Goal: Task Accomplishment & Management: Use online tool/utility

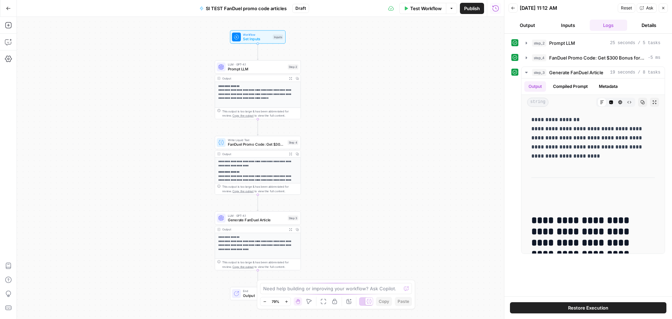
click at [10, 4] on button "Go Back" at bounding box center [8, 8] width 13 height 13
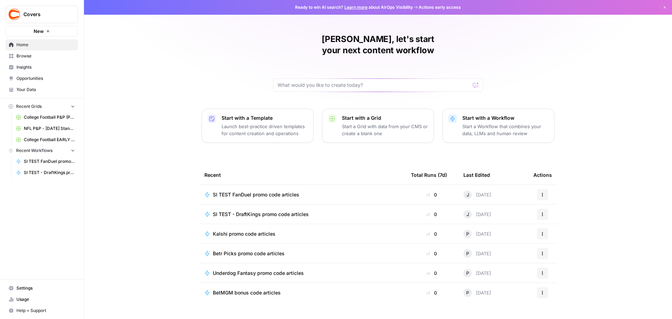
click at [31, 57] on span "Browse" at bounding box center [45, 56] width 58 height 6
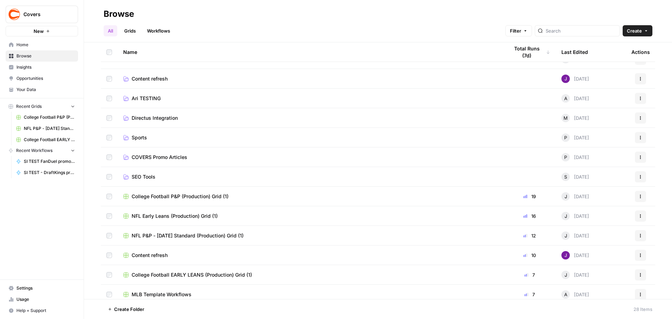
scroll to position [32, 0]
click at [174, 159] on span "COVERS Promo Articles" at bounding box center [160, 157] width 56 height 7
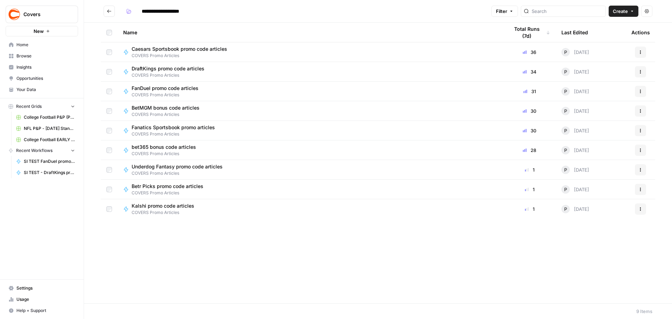
click at [643, 50] on button "Actions" at bounding box center [640, 52] width 11 height 11
click at [606, 112] on span "Duplicate" at bounding box center [609, 113] width 56 height 7
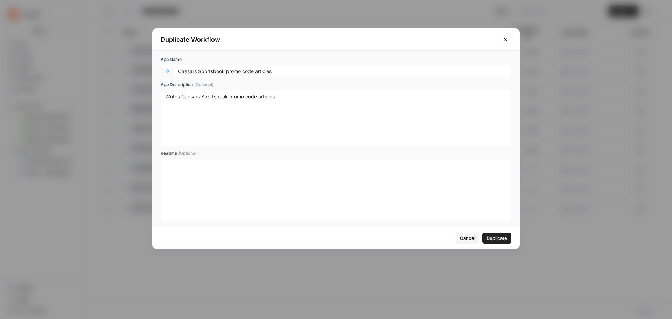
click at [507, 39] on icon "Close modal" at bounding box center [506, 40] width 6 height 6
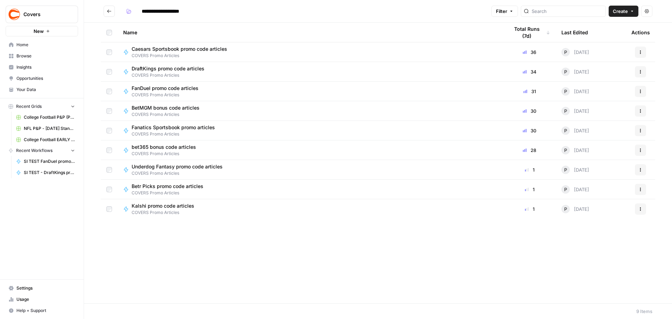
click at [641, 52] on icon "button" at bounding box center [640, 52] width 4 height 4
click at [603, 115] on span "Duplicate" at bounding box center [609, 113] width 56 height 7
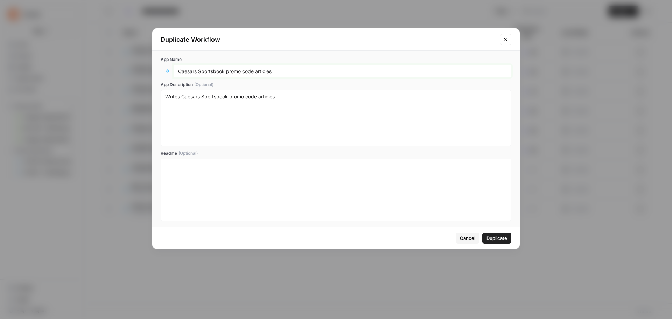
click at [307, 68] on input "Caesars Sportsbook promo code articles" at bounding box center [342, 71] width 329 height 6
type input "Caesars Sportsbook promo code articles (SI Betting)"
click at [492, 240] on span "Duplicate" at bounding box center [496, 237] width 21 height 7
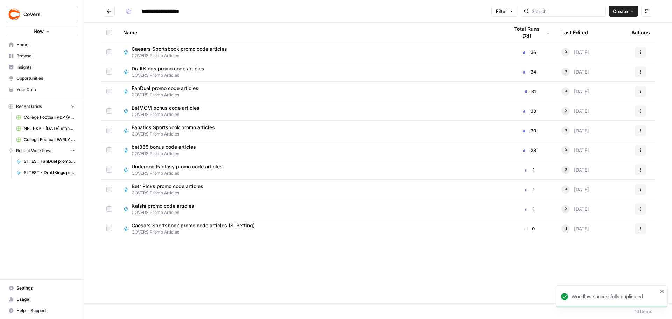
click at [640, 226] on icon "button" at bounding box center [640, 228] width 4 height 4
click at [596, 269] on span "Move To" at bounding box center [609, 270] width 56 height 7
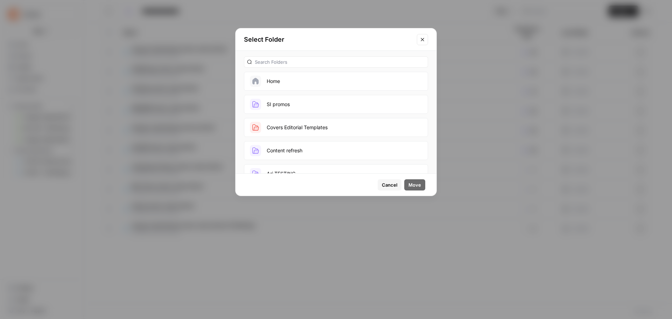
click at [307, 103] on button "SI promos" at bounding box center [336, 104] width 184 height 19
click at [415, 186] on span "Move" at bounding box center [414, 184] width 13 height 7
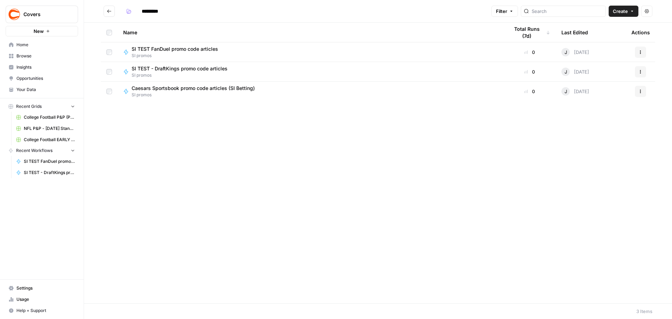
click at [229, 87] on span "Caesars Sportsbook promo code articles (SI Betting)" at bounding box center [193, 88] width 123 height 7
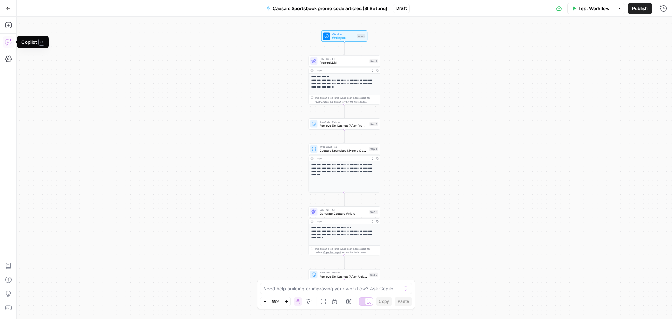
click at [10, 39] on icon "button" at bounding box center [8, 41] width 7 height 7
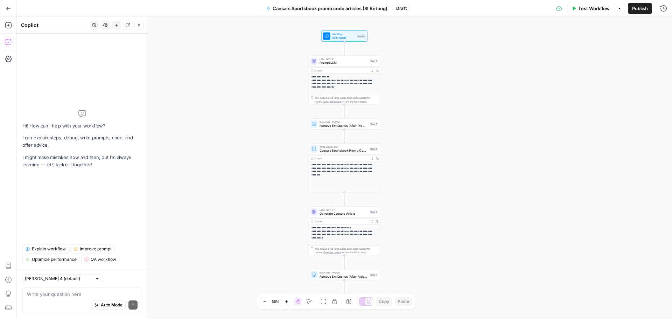
click at [69, 294] on textarea at bounding box center [82, 293] width 111 height 7
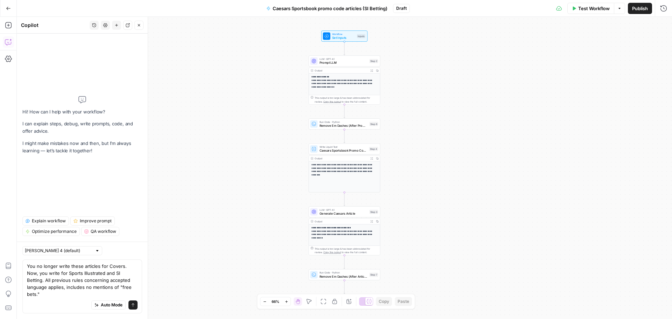
click at [72, 296] on textarea "You no longer write these articles for Covers. Now, you write for Sports Illust…" at bounding box center [82, 279] width 111 height 35
click at [40, 299] on div "Auto Mode Send" at bounding box center [82, 304] width 111 height 15
click at [33, 299] on div "Auto Mode Send" at bounding box center [82, 304] width 111 height 15
click at [35, 296] on textarea "You no longer write these articles for Covers. Now, you write for Sports Illust…" at bounding box center [82, 279] width 111 height 35
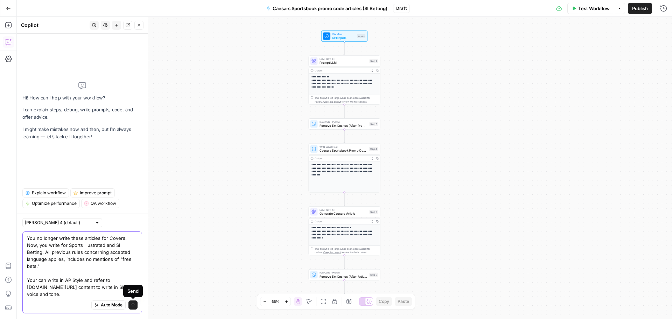
type textarea "You no longer write these articles for Covers. Now, you write for Sports Illust…"
click at [133, 303] on icon "submit" at bounding box center [133, 305] width 4 height 4
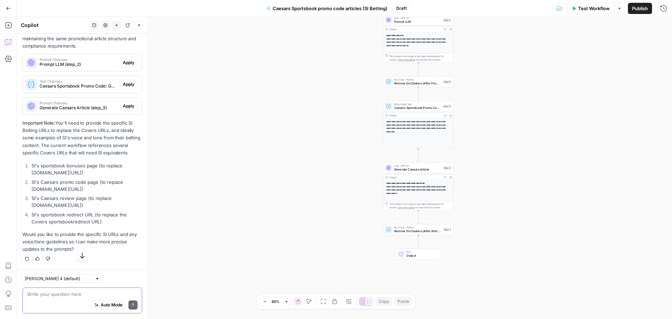
scroll to position [290, 0]
click at [49, 290] on div "Write your question here Auto Mode Send" at bounding box center [82, 300] width 120 height 26
paste textarea "[URL][DOMAIN_NAME]"
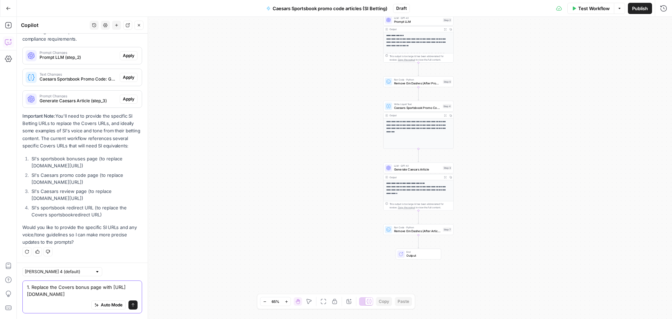
scroll to position [297, 0]
click at [130, 295] on textarea "1. Replace the Covers bonus page with [URL][DOMAIN_NAME]" at bounding box center [82, 290] width 111 height 14
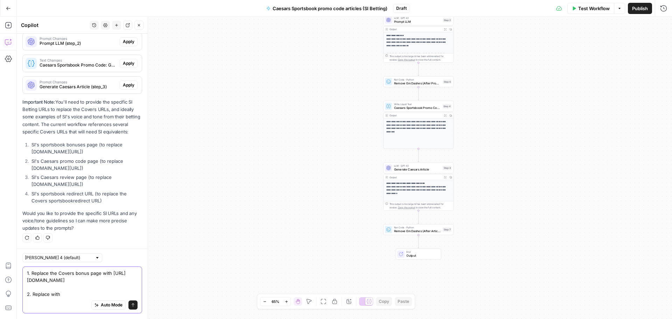
paste textarea "[URL][DOMAIN_NAME]"
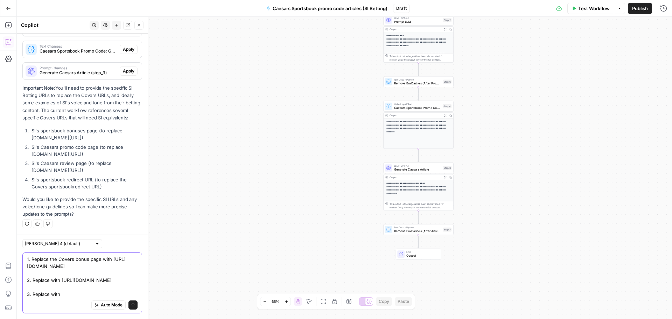
paste textarea "[URL][DOMAIN_NAME]"
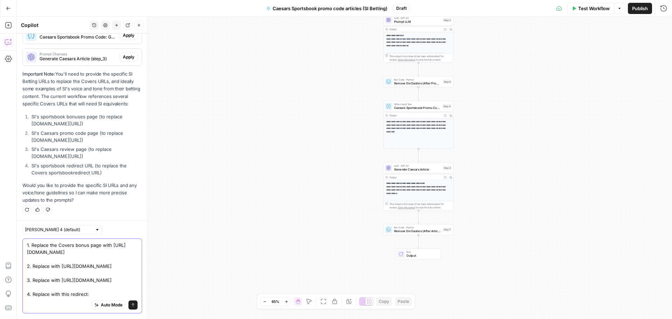
paste textarea "[URL][DOMAIN_NAME]"
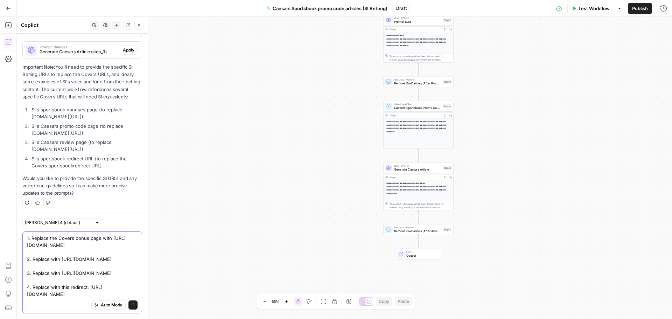
scroll to position [13, 0]
type textarea "1. Replace the Covers bonus page with [URL][DOMAIN_NAME] 2. Replace with [URL][…"
click at [128, 306] on button "Send" at bounding box center [132, 304] width 9 height 9
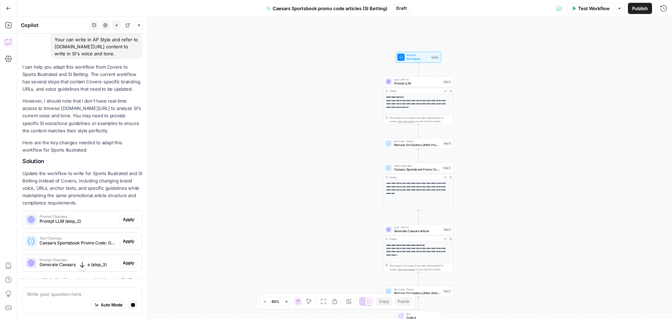
scroll to position [105, 0]
click at [129, 224] on button "Apply" at bounding box center [129, 219] width 18 height 9
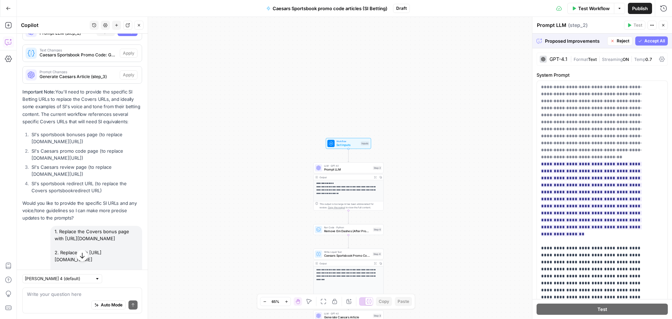
scroll to position [223, 0]
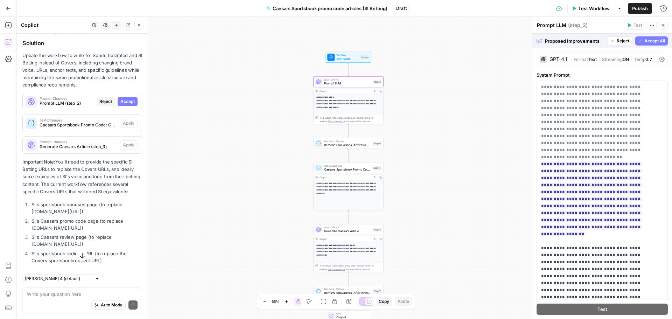
click at [125, 105] on span "Accept" at bounding box center [127, 101] width 14 height 6
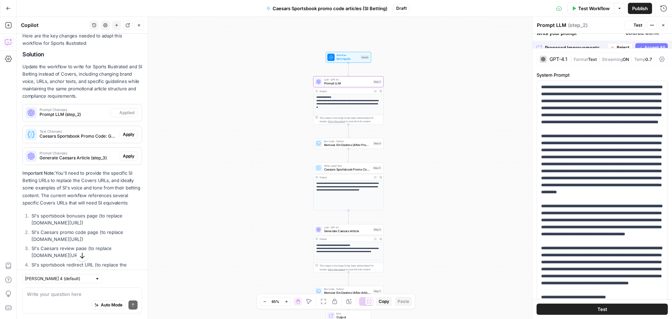
scroll to position [234, 0]
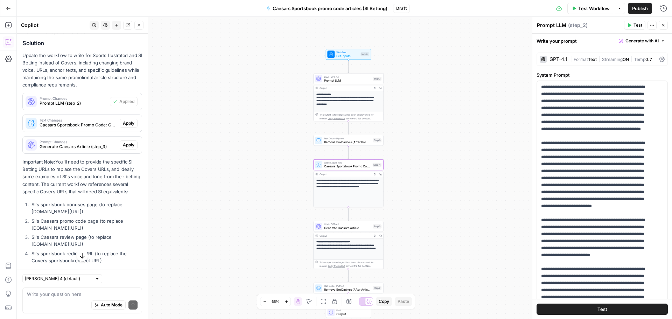
click at [123, 126] on span "Apply" at bounding box center [129, 123] width 12 height 6
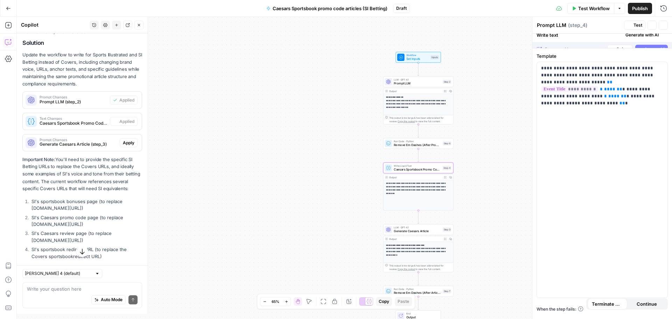
type textarea "Caesars Sportsbook Promo Code: Get 10 100% Bet Boosts for {{ event_title }}"
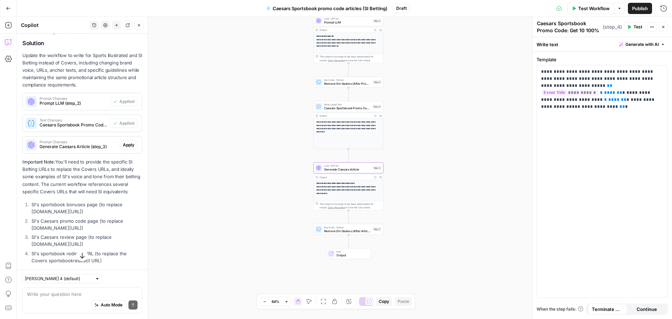
click at [128, 148] on span "Apply" at bounding box center [129, 145] width 12 height 6
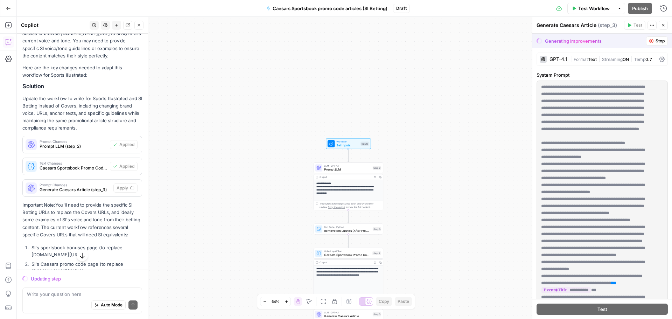
scroll to position [177, 0]
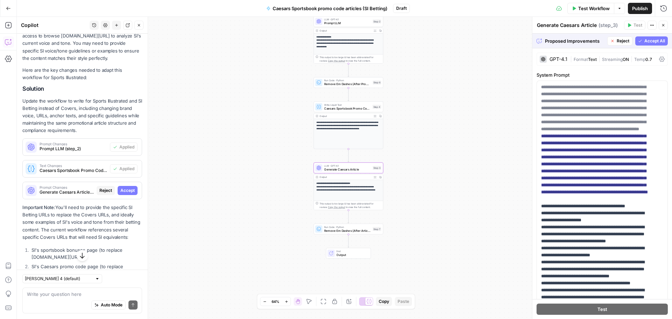
click at [125, 194] on span "Accept" at bounding box center [127, 190] width 14 height 6
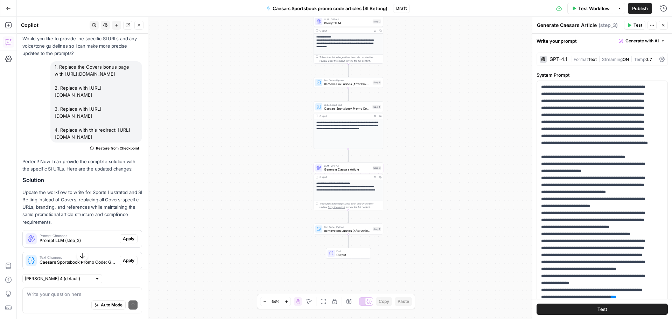
scroll to position [573, 0]
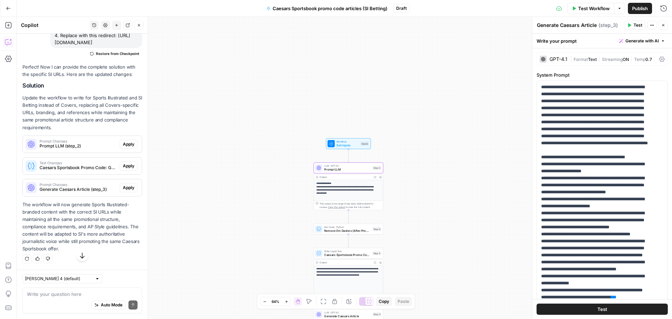
click at [125, 147] on span "Apply" at bounding box center [129, 144] width 12 height 6
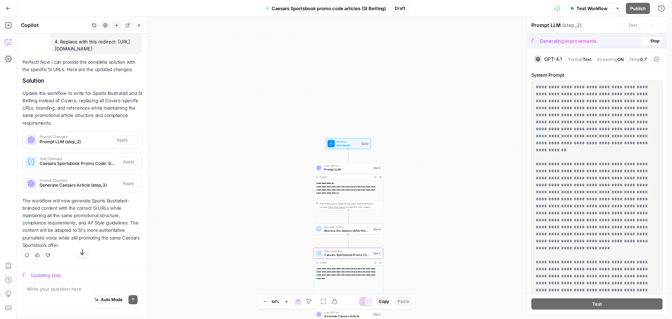
scroll to position [562, 0]
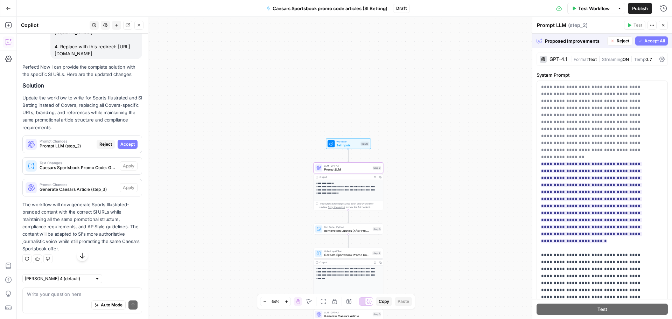
click at [127, 147] on span "Accept" at bounding box center [127, 144] width 14 height 6
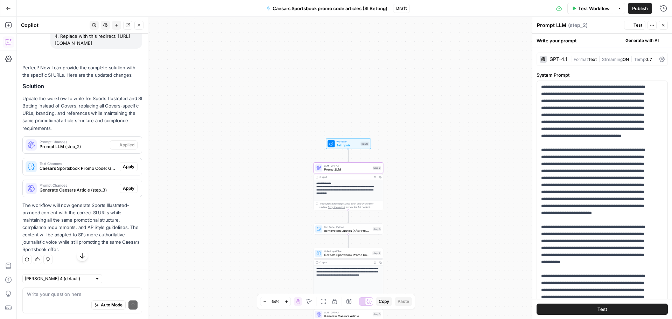
scroll to position [573, 0]
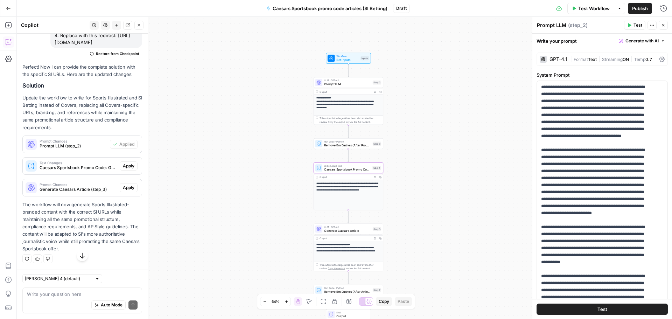
click at [126, 169] on span "Apply" at bounding box center [129, 166] width 12 height 6
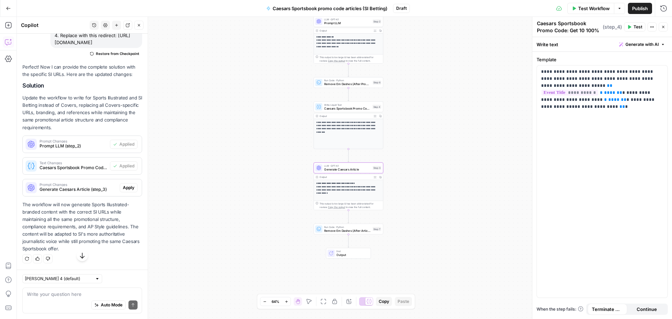
click at [124, 191] on span "Apply" at bounding box center [129, 187] width 12 height 6
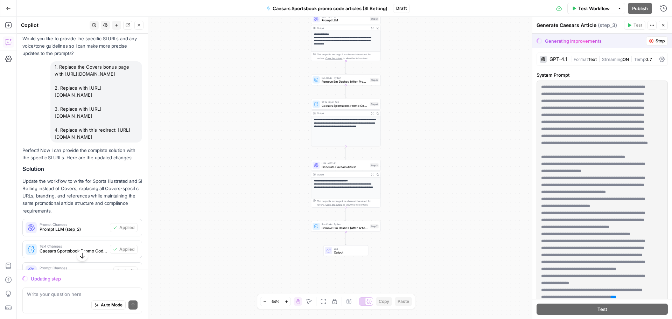
scroll to position [597, 0]
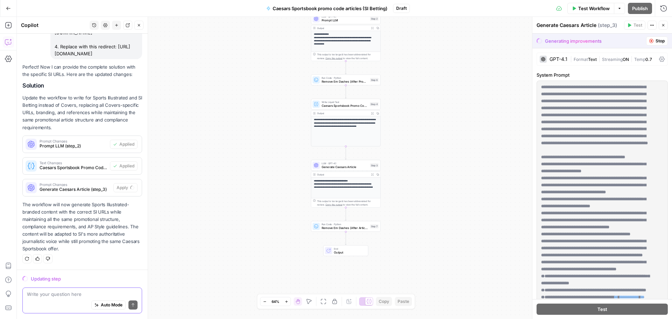
click at [64, 292] on textarea at bounding box center [82, 293] width 111 height 7
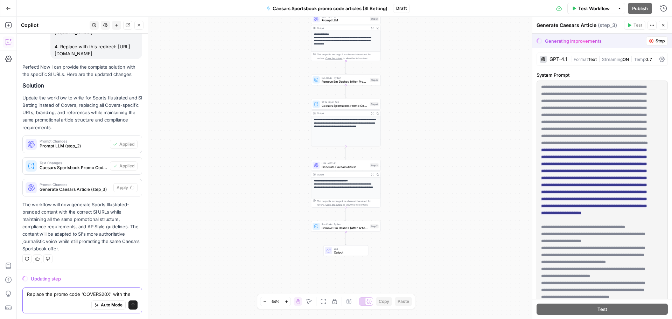
scroll to position [604, 0]
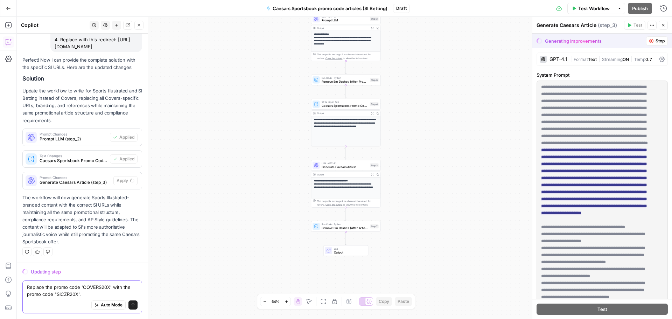
click at [56, 291] on textarea "Replace the promo code 'COVERS20X' with the promo code "SICZR20X'." at bounding box center [82, 290] width 111 height 14
type textarea "Replace the promo code 'COVERS20X' with the promo code 'SICZR20X'."
click at [128, 306] on button "Send" at bounding box center [132, 304] width 9 height 9
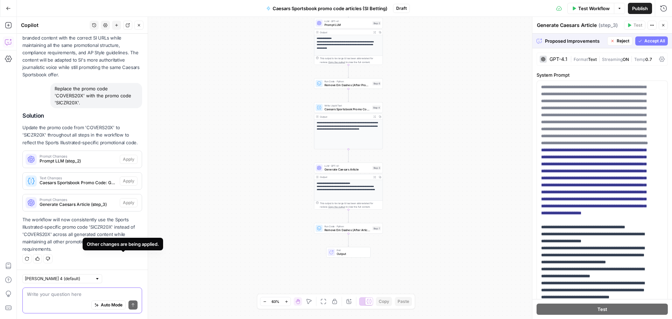
scroll to position [639, 0]
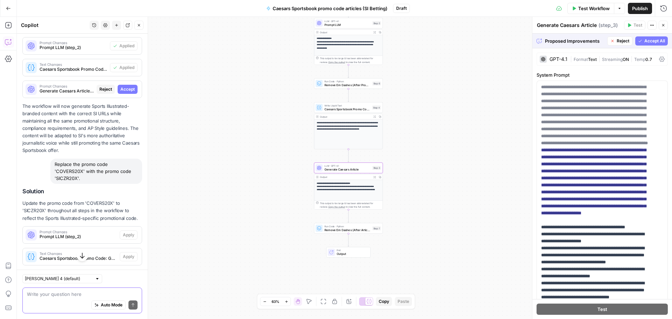
click at [122, 94] on button "Accept" at bounding box center [128, 89] width 20 height 9
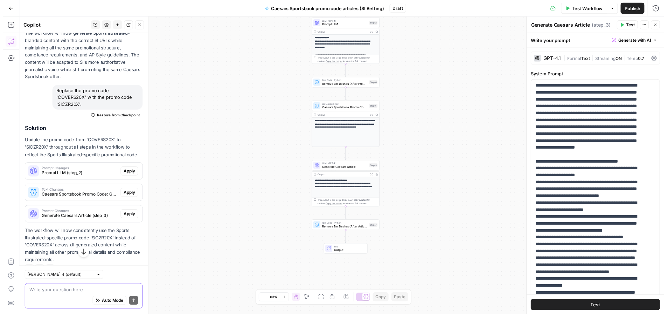
scroll to position [812, 0]
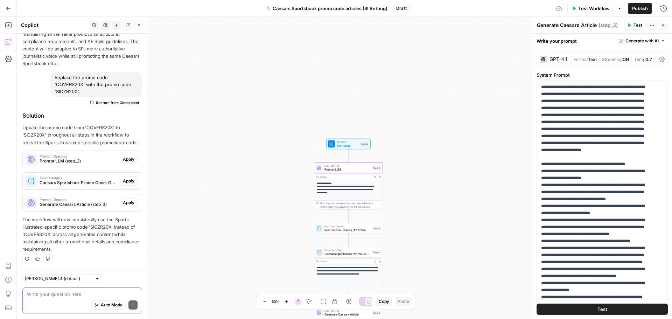
click at [125, 157] on span "Apply" at bounding box center [129, 159] width 12 height 6
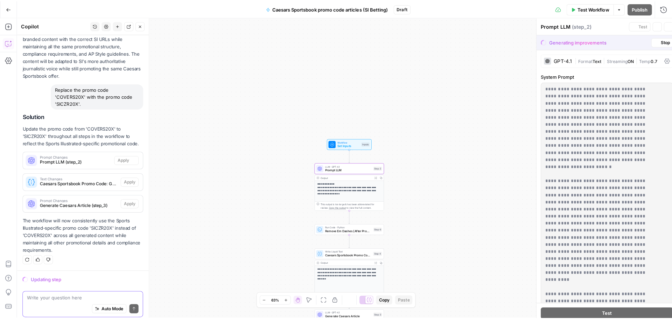
scroll to position [779, 0]
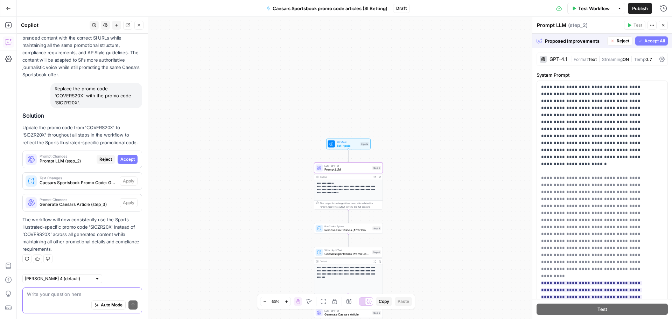
click at [124, 160] on span "Accept" at bounding box center [127, 159] width 14 height 6
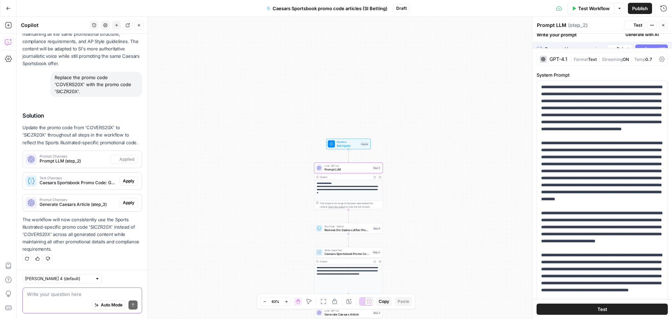
scroll to position [812, 0]
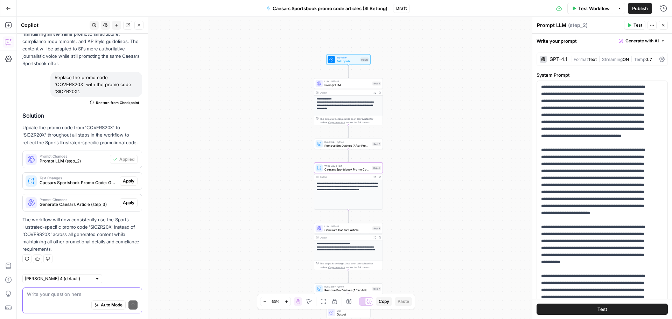
click at [128, 178] on span "Apply" at bounding box center [129, 181] width 12 height 6
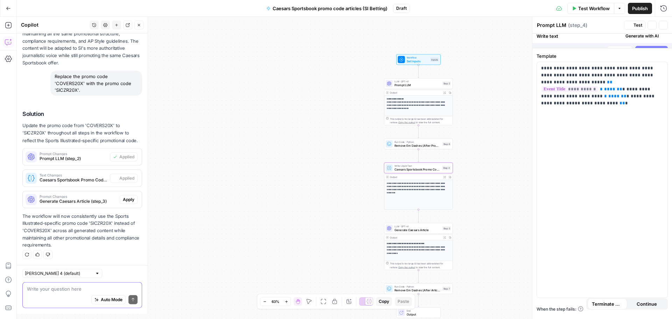
type textarea "Caesars Sportsbook Promo Code: Get 10 100% Bet Boosts for {{ event_title }}"
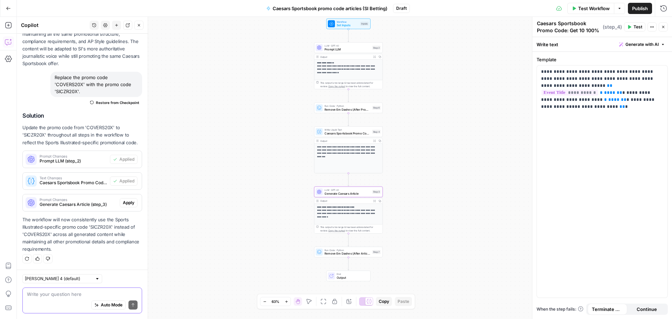
click at [123, 202] on span "Apply" at bounding box center [129, 202] width 12 height 6
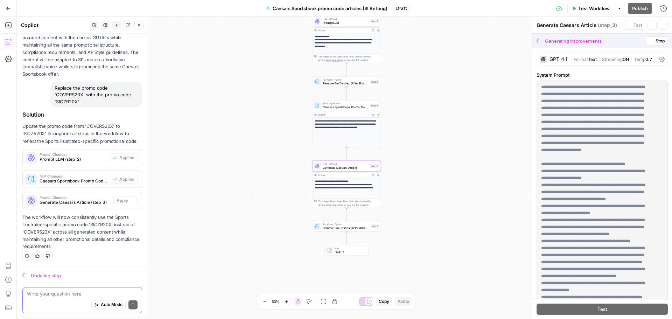
scroll to position [779, 0]
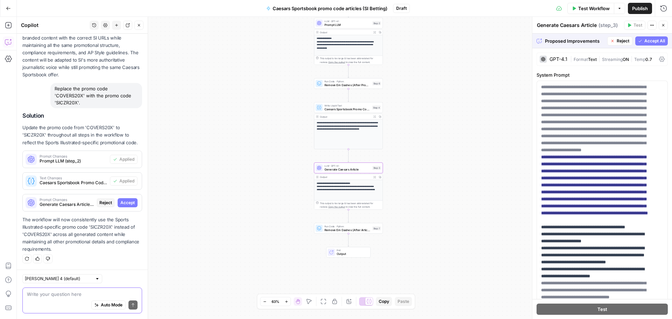
click at [125, 203] on span "Accept" at bounding box center [127, 202] width 14 height 6
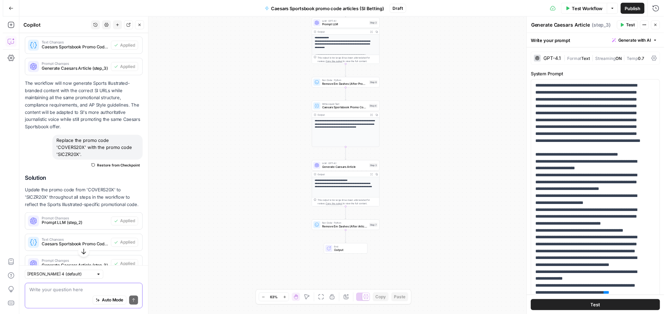
scroll to position [812, 0]
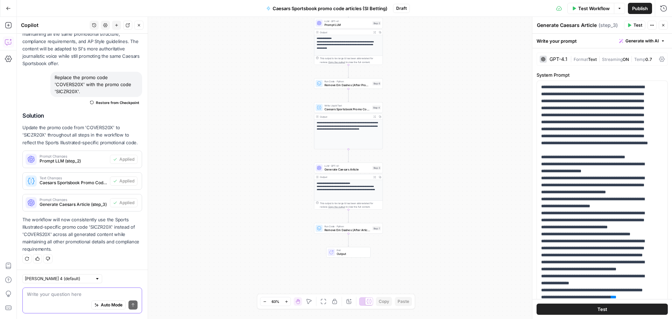
click at [592, 14] on button "Test Workflow" at bounding box center [590, 8] width 47 height 11
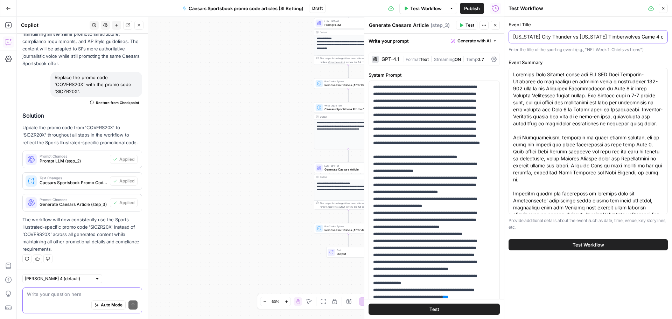
click at [573, 35] on input "[US_STATE] City Thunder vs [US_STATE] Timberwolves Game 4 of the Western Confer…" at bounding box center [588, 36] width 150 height 7
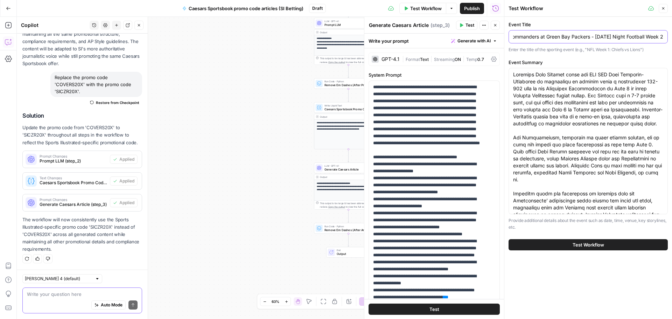
type input "[US_STATE] Commanders at Green Bay Packers - [DATE] Night Football Week 2"
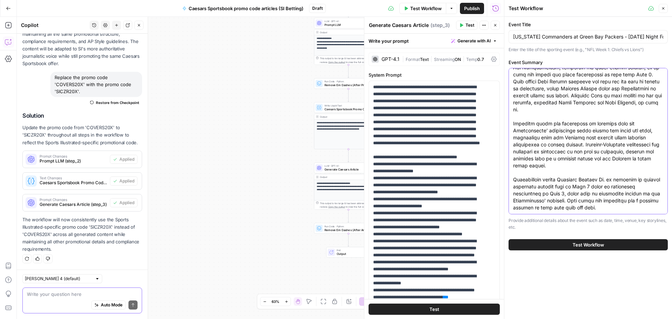
drag, startPoint x: 513, startPoint y: 75, endPoint x: 635, endPoint y: 237, distance: 203.2
click at [635, 237] on div "Event Title [US_STATE] Commanders at Green Bay Packers - [DATE] Night Football …" at bounding box center [588, 136] width 168 height 238
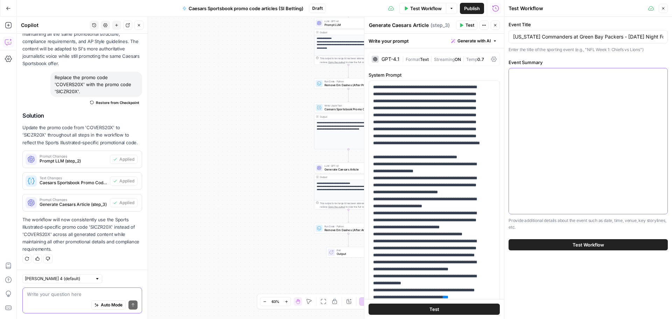
scroll to position [0, 0]
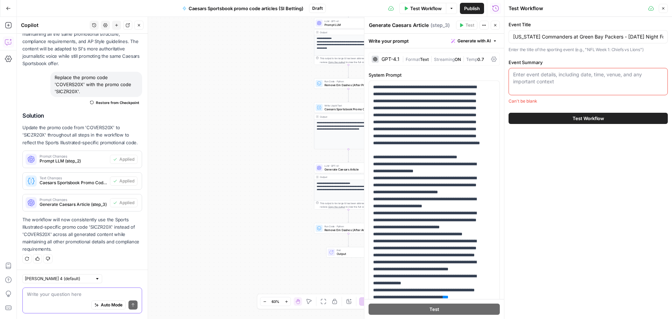
paste textarea "The [US_STATE] Commanders have to turn the page quickly as they take on the Gre…"
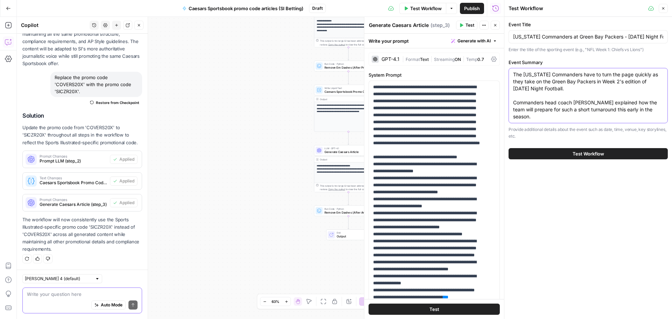
drag, startPoint x: 661, startPoint y: 109, endPoint x: 670, endPoint y: 110, distance: 9.6
click at [662, 110] on textarea "The [US_STATE] Commanders have to turn the page quickly as they take on the Gre…" at bounding box center [588, 95] width 150 height 49
paste textarea "The Packers were one of the NFL's top teams in Week 1, holding the Detroit Lion…"
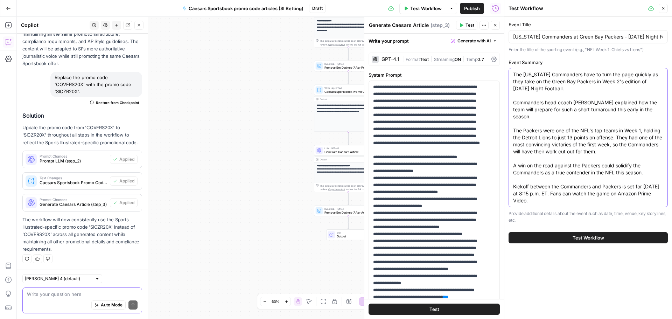
type textarea "The [US_STATE] Commanders have to turn the page quickly as they take on the Gre…"
click at [602, 238] on span "Test Workflow" at bounding box center [588, 237] width 31 height 7
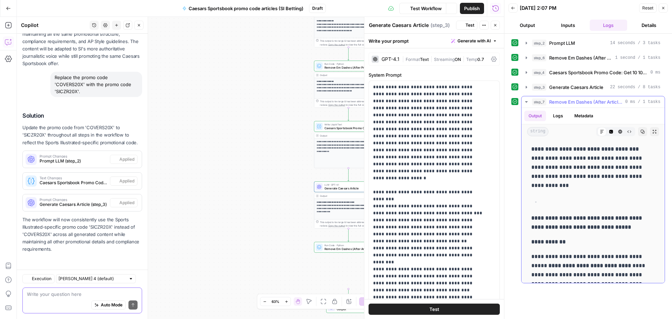
scroll to position [812, 0]
click at [586, 118] on button "Metadata" at bounding box center [583, 116] width 27 height 10
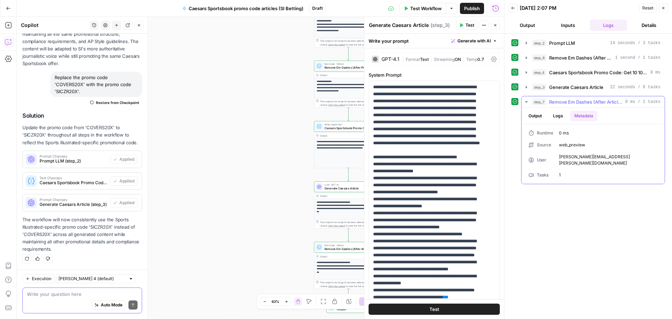
click at [535, 115] on button "Output" at bounding box center [535, 116] width 22 height 10
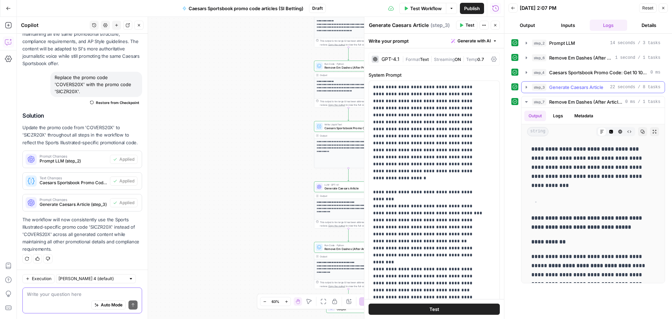
click at [528, 86] on icon "button" at bounding box center [527, 87] width 6 height 6
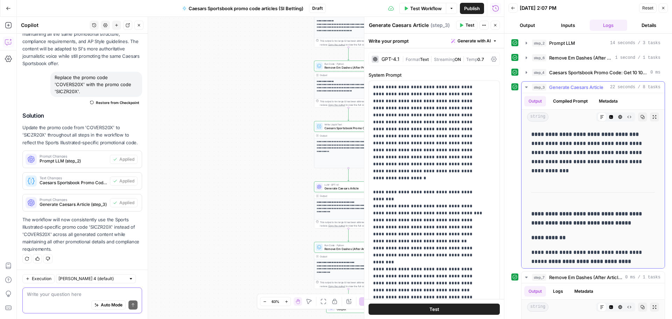
click at [604, 99] on button "Metadata" at bounding box center [608, 101] width 27 height 10
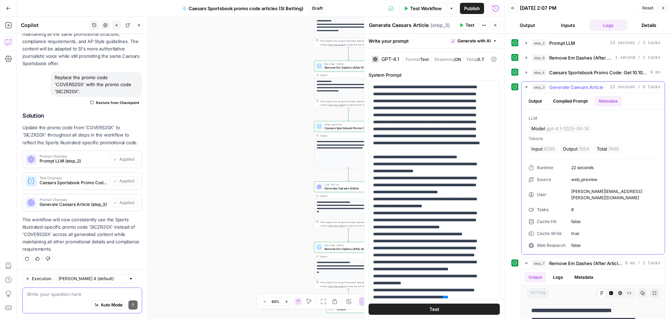
click at [525, 86] on icon "button" at bounding box center [527, 87] width 6 height 6
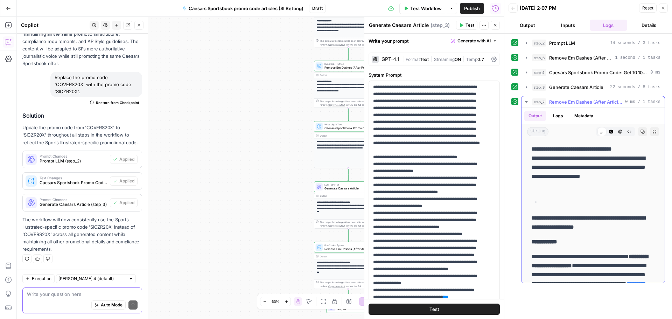
drag, startPoint x: 531, startPoint y: 158, endPoint x: 592, endPoint y: 184, distance: 67.3
copy p "**********"
click at [552, 221] on strong "**********" at bounding box center [588, 222] width 114 height 14
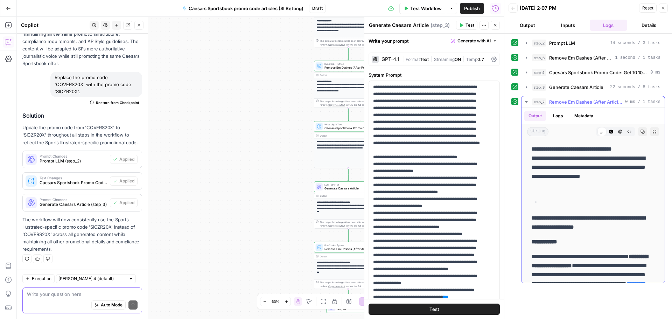
click at [552, 221] on strong "**********" at bounding box center [588, 222] width 114 height 14
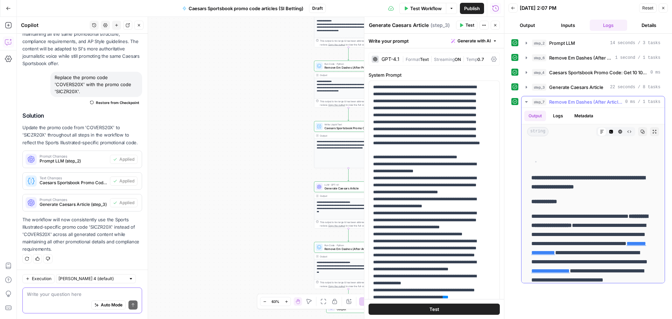
scroll to position [0, 0]
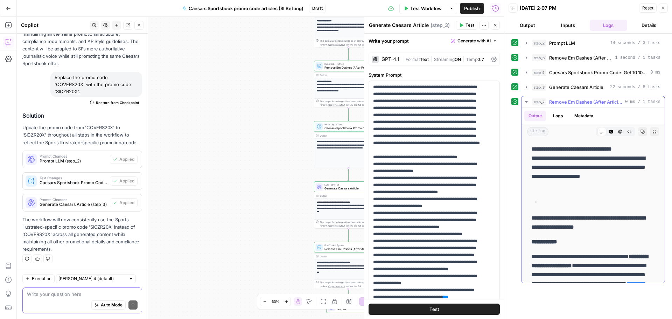
copy strong "**********"
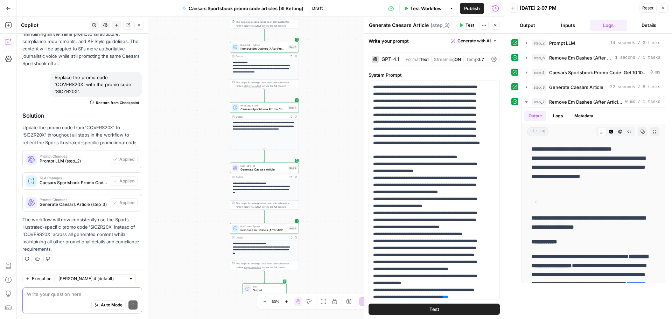
click at [57, 296] on textarea at bounding box center [82, 293] width 111 height 7
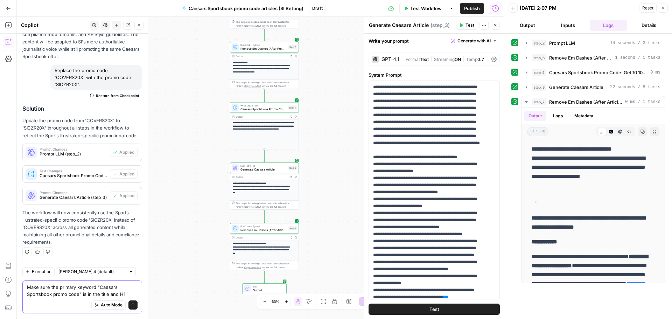
type textarea "Make sure the primary keyword "Caesars Sportsbook promo code" is in the title a…"
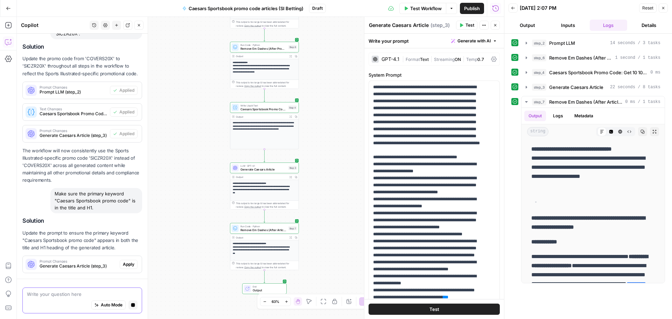
scroll to position [901, 0]
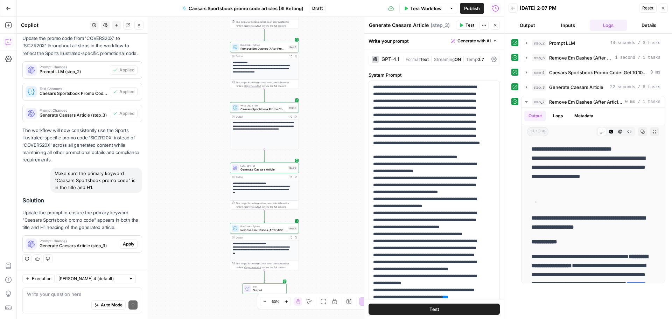
click at [125, 248] on button "Apply" at bounding box center [129, 243] width 18 height 9
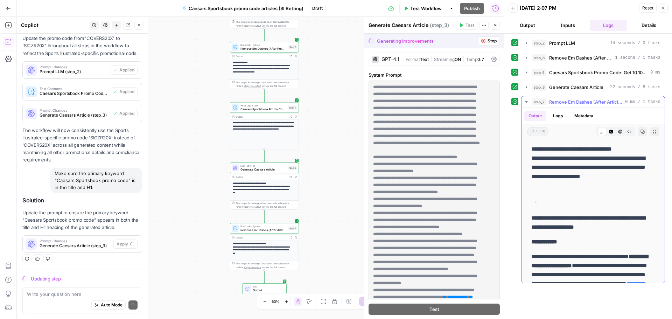
scroll to position [70, 0]
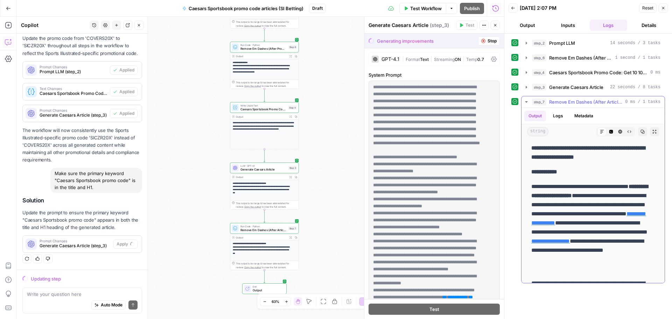
drag, startPoint x: 533, startPoint y: 187, endPoint x: 591, endPoint y: 269, distance: 101.2
click at [592, 269] on p "**********" at bounding box center [590, 227] width 118 height 91
copy p "**********"
click at [73, 295] on textarea at bounding box center [82, 293] width 111 height 7
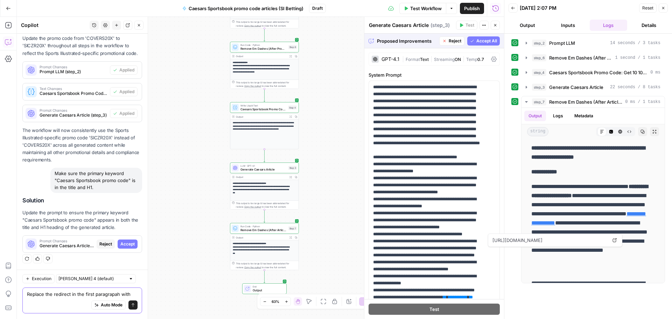
click at [116, 293] on textarea "Replace the redirect in the first paragrapah with" at bounding box center [82, 293] width 111 height 7
click at [128, 293] on textarea "Replace the redirect in the first paragraph with" at bounding box center [82, 293] width 111 height 7
paste textarea "[URL][DOMAIN_NAME]"
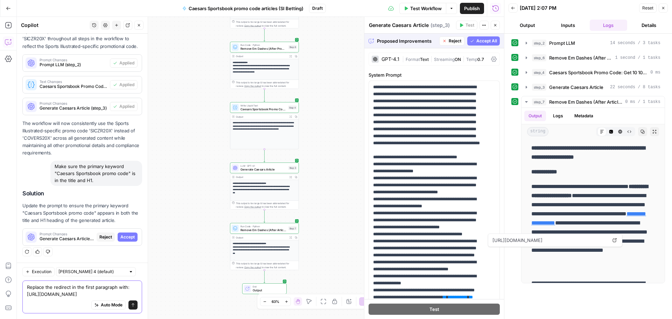
type textarea "Replace the redirect in the first paragraph with: [URL][DOMAIN_NAME]"
click at [131, 305] on button "Send" at bounding box center [132, 304] width 9 height 9
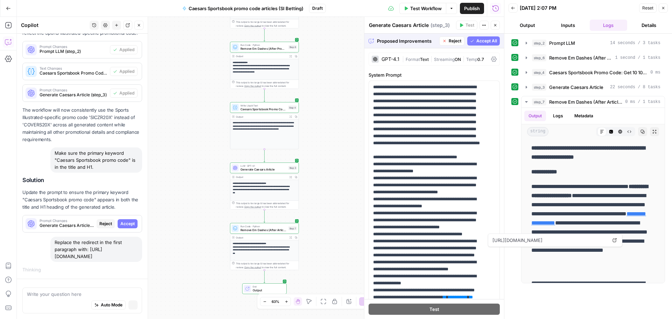
scroll to position [895, 0]
click at [123, 219] on button "Accept" at bounding box center [128, 223] width 20 height 9
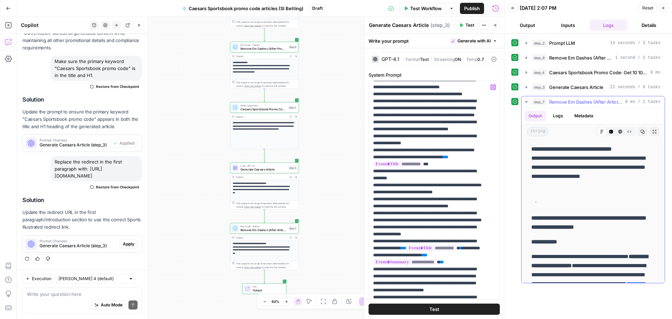
scroll to position [140, 0]
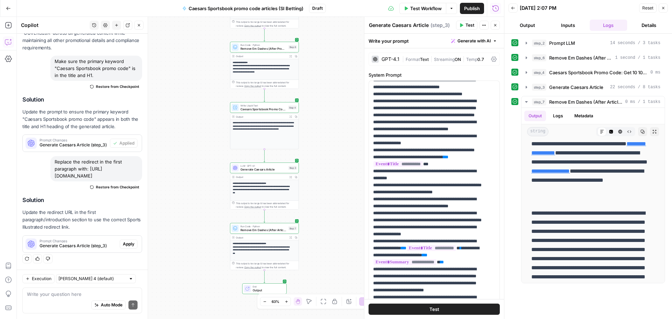
click at [34, 299] on div "Auto Mode Send" at bounding box center [82, 304] width 111 height 15
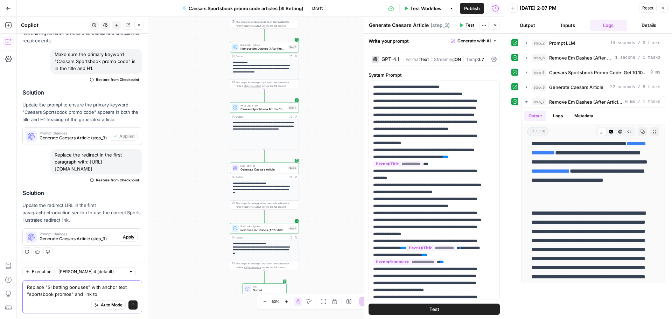
paste textarea "[URL][DOMAIN_NAME]"
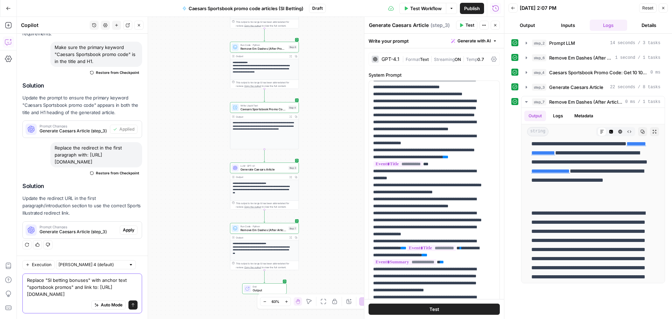
type textarea "Replace "SI betting bonuses" with anchor text "sportsbook promos" and link to: …"
click at [132, 304] on icon "submit" at bounding box center [133, 304] width 3 height 3
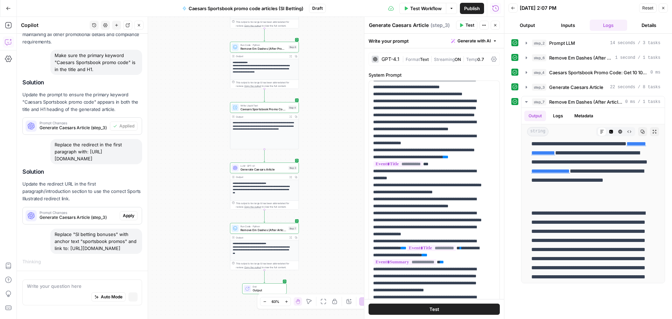
scroll to position [998, 0]
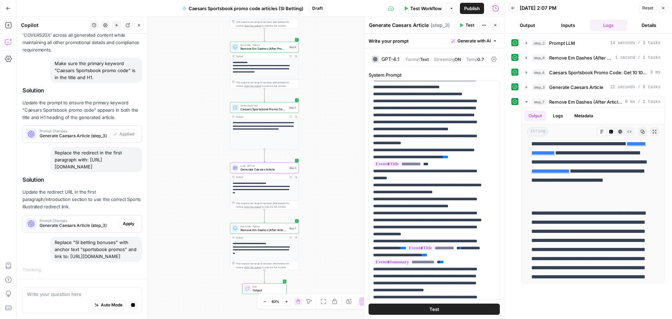
click at [126, 220] on span "Apply" at bounding box center [129, 223] width 12 height 6
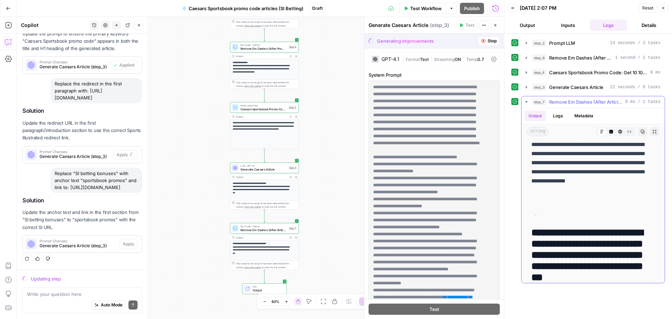
scroll to position [280, 0]
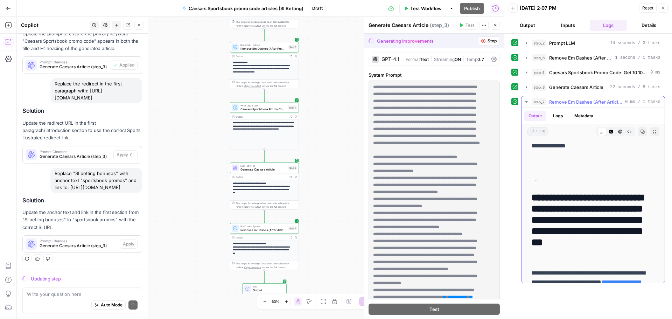
drag, startPoint x: 533, startPoint y: 196, endPoint x: 636, endPoint y: 252, distance: 116.8
click at [636, 252] on h2 "**********" at bounding box center [590, 225] width 118 height 67
copy h2 "**********"
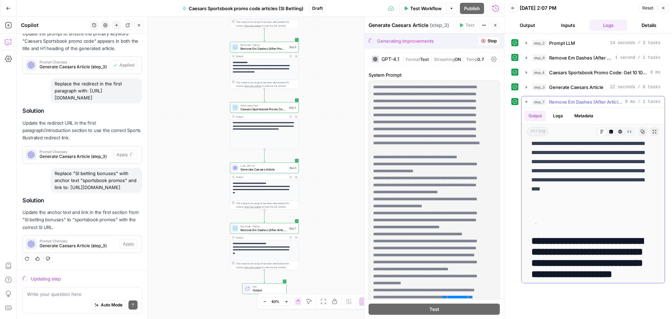
scroll to position [735, 0]
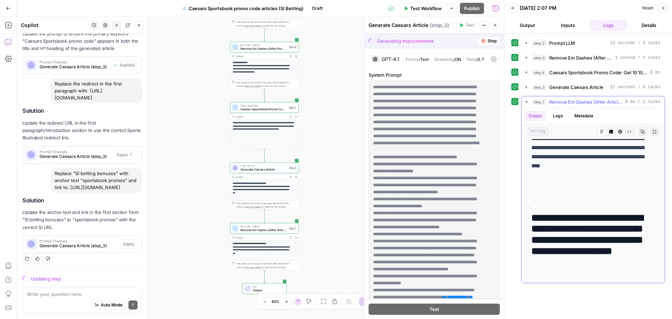
drag, startPoint x: 532, startPoint y: 169, endPoint x: 634, endPoint y: 185, distance: 103.4
click at [634, 185] on div "**********" at bounding box center [593, 12] width 132 height 1210
copy div "**********"
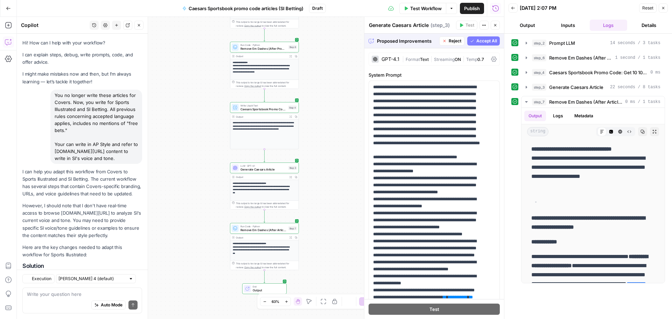
scroll to position [735, 0]
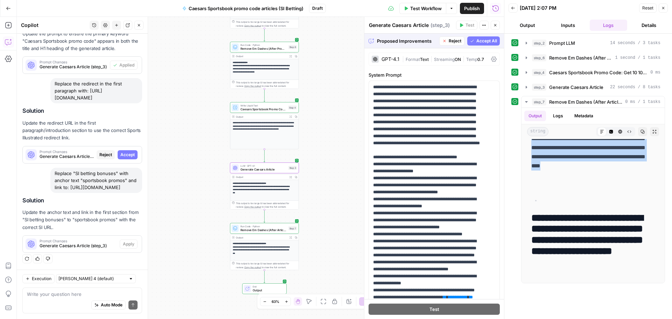
click at [128, 152] on span "Accept" at bounding box center [127, 155] width 14 height 6
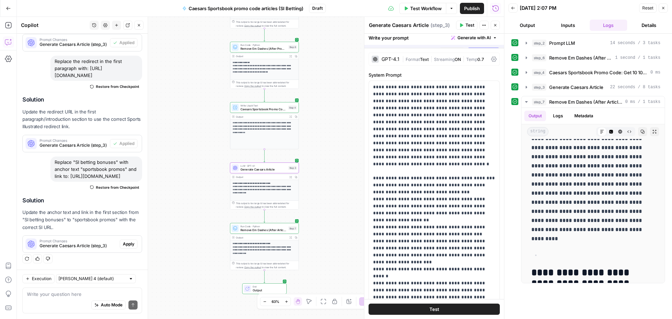
scroll to position [0, 0]
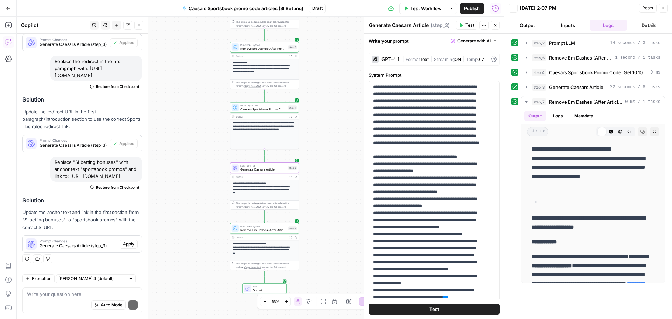
click at [123, 246] on span "Apply" at bounding box center [129, 244] width 12 height 6
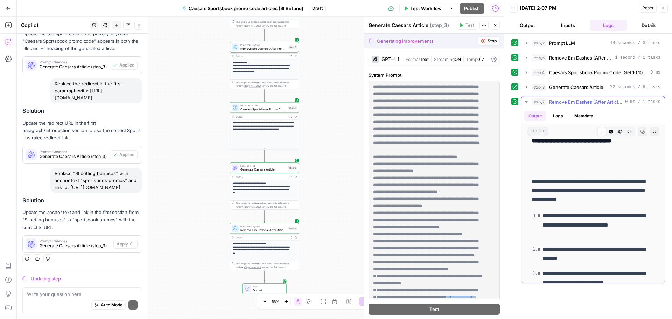
scroll to position [875, 0]
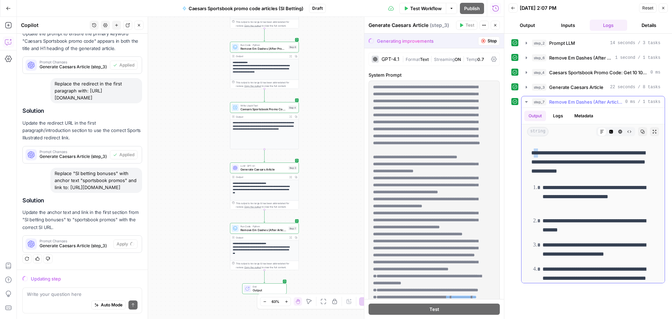
drag, startPoint x: 533, startPoint y: 152, endPoint x: 541, endPoint y: 157, distance: 9.6
click at [541, 157] on p "**********" at bounding box center [590, 161] width 118 height 27
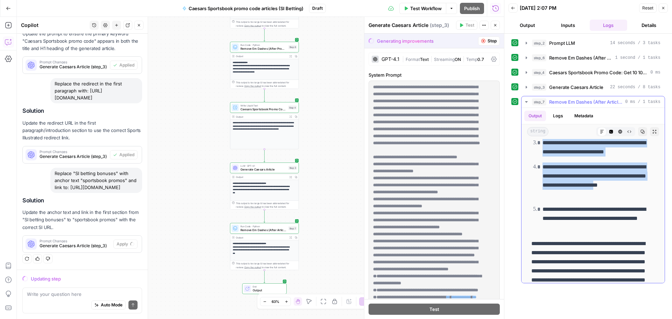
scroll to position [1015, 0]
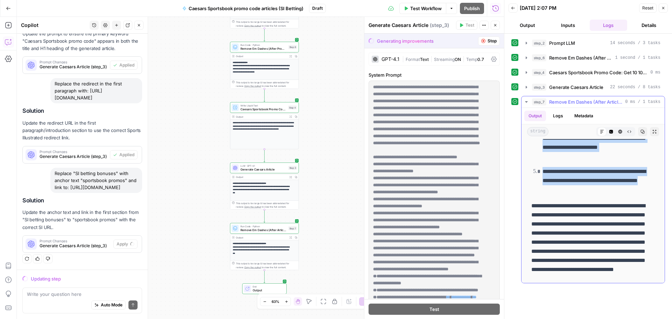
drag, startPoint x: 531, startPoint y: 152, endPoint x: 613, endPoint y: 191, distance: 91.1
copy div "**********"
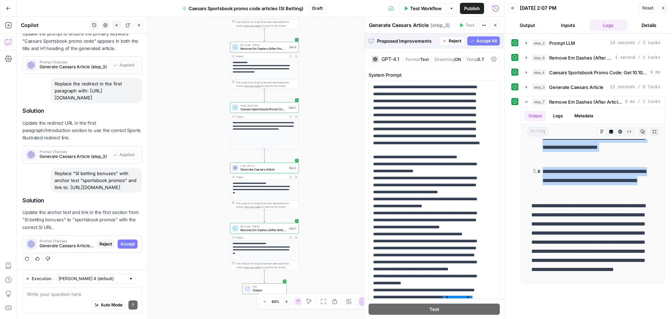
scroll to position [1067, 0]
click at [120, 247] on span "Accept" at bounding box center [127, 244] width 14 height 6
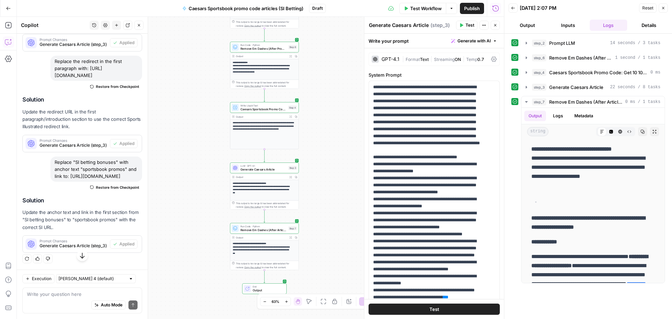
scroll to position [1135, 0]
click at [429, 12] on button "Test Workflow" at bounding box center [422, 8] width 47 height 11
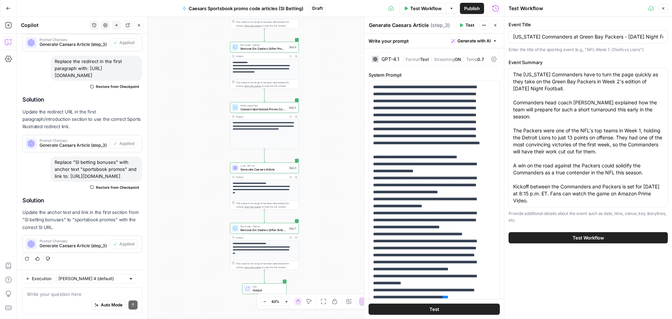
click at [590, 241] on span "Test Workflow" at bounding box center [588, 237] width 31 height 7
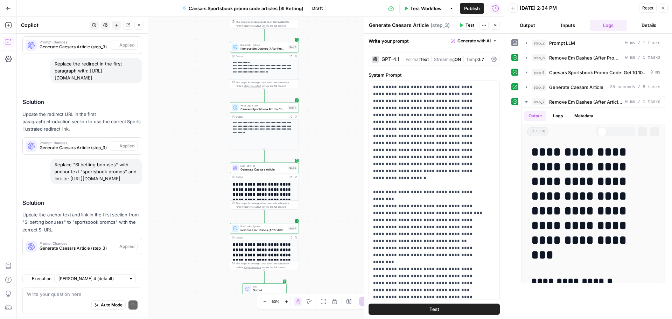
scroll to position [1135, 0]
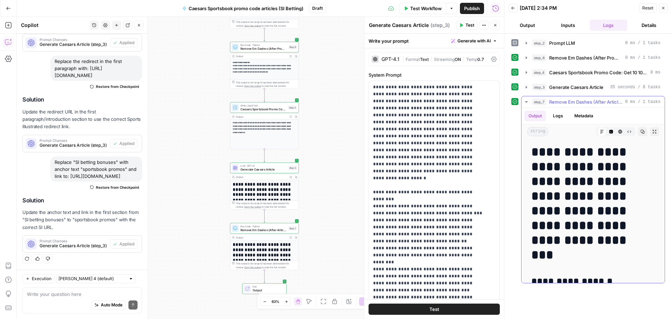
drag, startPoint x: 536, startPoint y: 150, endPoint x: 581, endPoint y: 245, distance: 104.6
click at [581, 245] on h1 "**********" at bounding box center [590, 204] width 118 height 118
click at [582, 251] on h1 "**********" at bounding box center [590, 204] width 118 height 118
drag, startPoint x: 577, startPoint y: 252, endPoint x: 533, endPoint y: 153, distance: 108.9
click at [533, 153] on h1 "**********" at bounding box center [590, 204] width 118 height 118
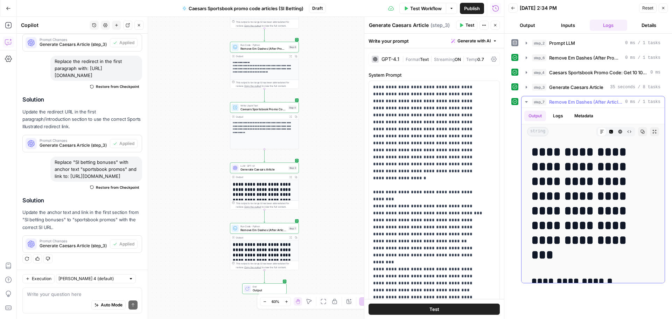
copy h1 "**********"
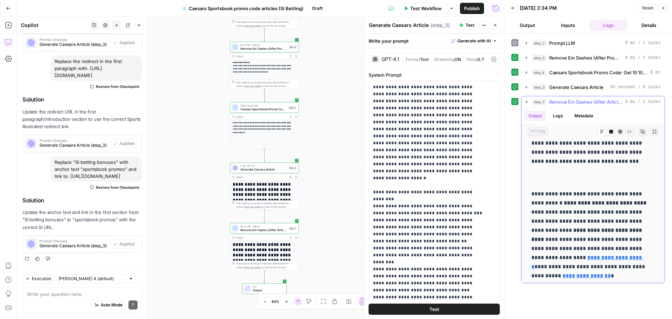
scroll to position [175, 0]
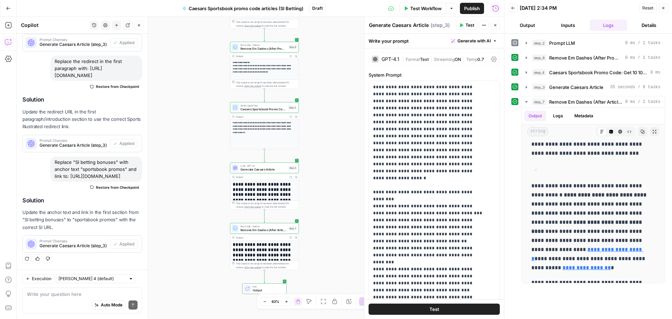
click at [54, 299] on div "Auto Mode Send" at bounding box center [82, 304] width 111 height 15
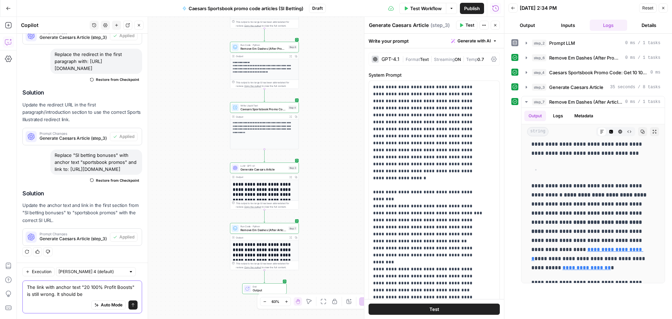
paste textarea "[URL][DOMAIN_NAME]"
type textarea "The link with anchor text "20 100% Profit Boosts" is still wrong. It should be …"
click at [131, 305] on icon "submit" at bounding box center [133, 305] width 4 height 4
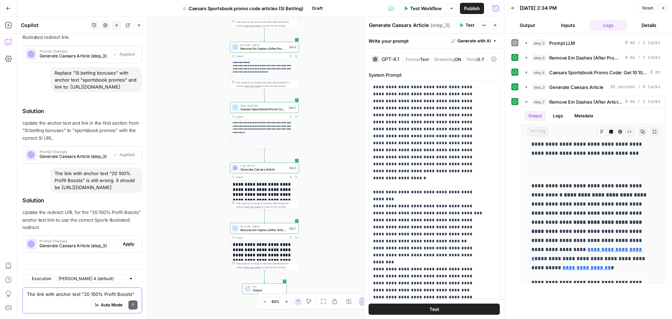
scroll to position [1231, 0]
click at [125, 244] on span "Apply" at bounding box center [129, 244] width 12 height 6
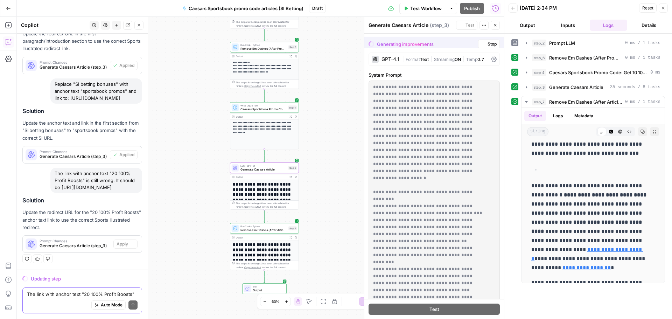
scroll to position [1164, 0]
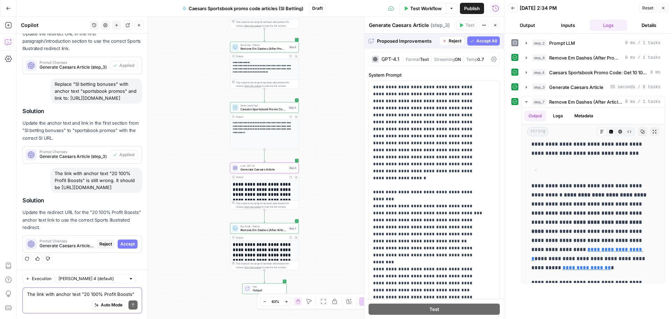
click at [120, 242] on span "Accept" at bounding box center [127, 244] width 14 height 6
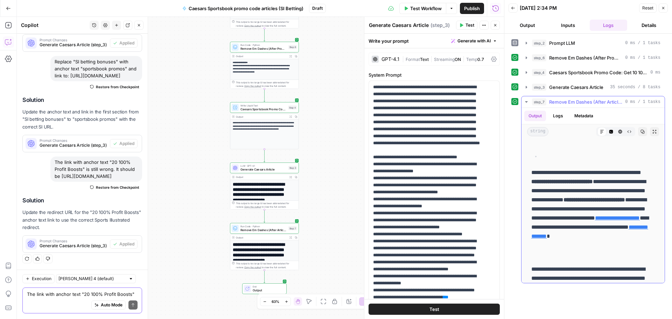
scroll to position [175, 0]
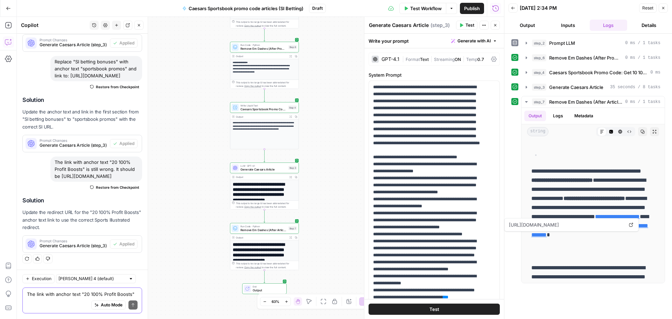
click at [428, 10] on span "Test Workflow" at bounding box center [425, 8] width 31 height 7
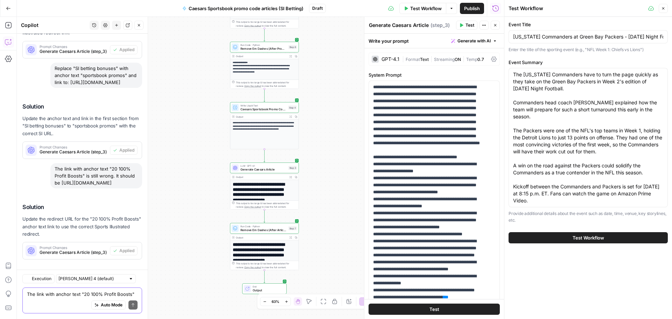
scroll to position [1242, 0]
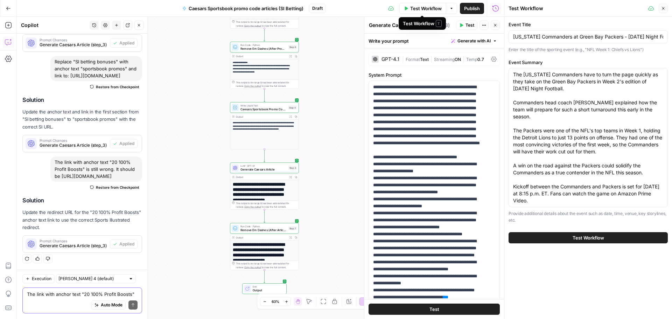
click at [437, 10] on span "Test Workflow" at bounding box center [425, 8] width 31 height 7
click at [596, 236] on span "Test Workflow" at bounding box center [588, 237] width 31 height 7
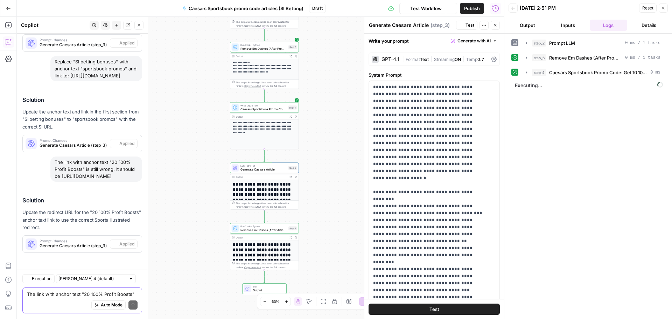
scroll to position [1242, 0]
